Goal: Task Accomplishment & Management: Manage account settings

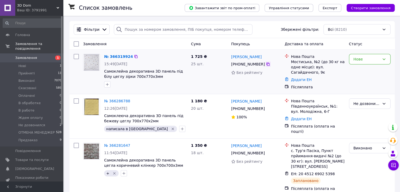
click at [266, 66] on icon at bounding box center [267, 64] width 3 height 3
drag, startPoint x: 277, startPoint y: 56, endPoint x: 232, endPoint y: 60, distance: 44.8
click at [231, 59] on div "Віктор Кульматицький" at bounding box center [255, 56] width 50 height 7
copy link "Віктор Кульматицький"
drag, startPoint x: 295, startPoint y: 72, endPoint x: 290, endPoint y: 62, distance: 10.9
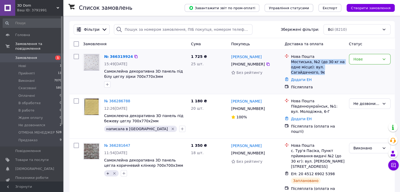
click at [291, 62] on div "Мостиська, №2 (до 30 кг на одне місце): вул. Сагайдачного, 9є" at bounding box center [318, 67] width 54 height 16
copy div "Мостиська, №2 (до 30 кг на одне місце): вул. Сагайдачного, 9є"
click at [296, 79] on link "Додати ЕН" at bounding box center [301, 80] width 21 height 4
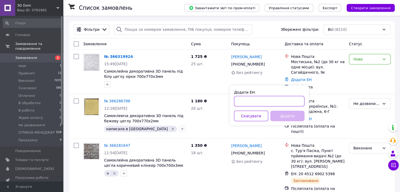
click at [271, 103] on input "Додати ЕН" at bounding box center [269, 101] width 70 height 11
paste input "20451269147885"
type input "20451269147885"
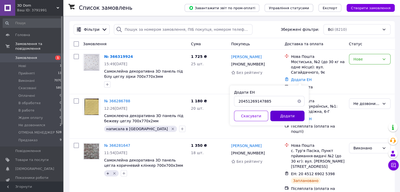
click at [292, 116] on button "Додати" at bounding box center [287, 116] width 34 height 11
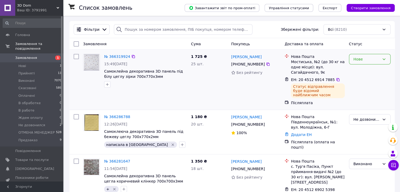
click at [377, 59] on div "Нове" at bounding box center [366, 59] width 26 height 6
click at [368, 80] on li "Виконано" at bounding box center [369, 79] width 41 height 9
click at [109, 85] on icon "button" at bounding box center [107, 84] width 4 height 4
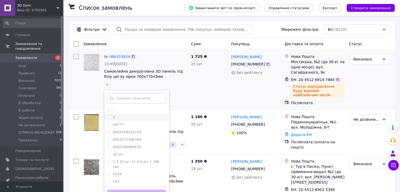
click at [108, 119] on input "+" at bounding box center [108, 116] width 3 height 3
checkbox input "true"
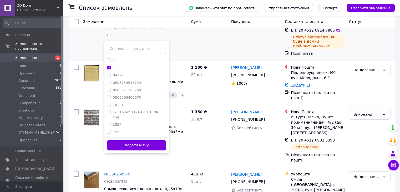
scroll to position [53, 0]
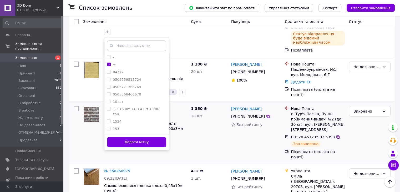
click at [135, 142] on button "Додати мітку" at bounding box center [136, 142] width 59 height 10
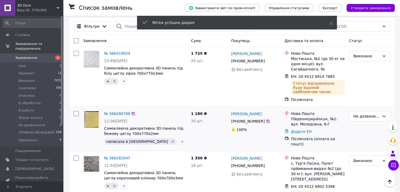
scroll to position [0, 0]
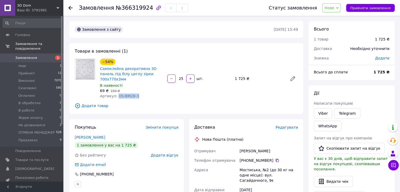
drag, startPoint x: 134, startPoint y: 91, endPoint x: 115, endPoint y: 92, distance: 18.9
click at [115, 93] on div "Артикул: OS-BM28-3" at bounding box center [131, 95] width 63 height 5
copy span "OS-BM28-3"
